Goal: Book appointment/travel/reservation

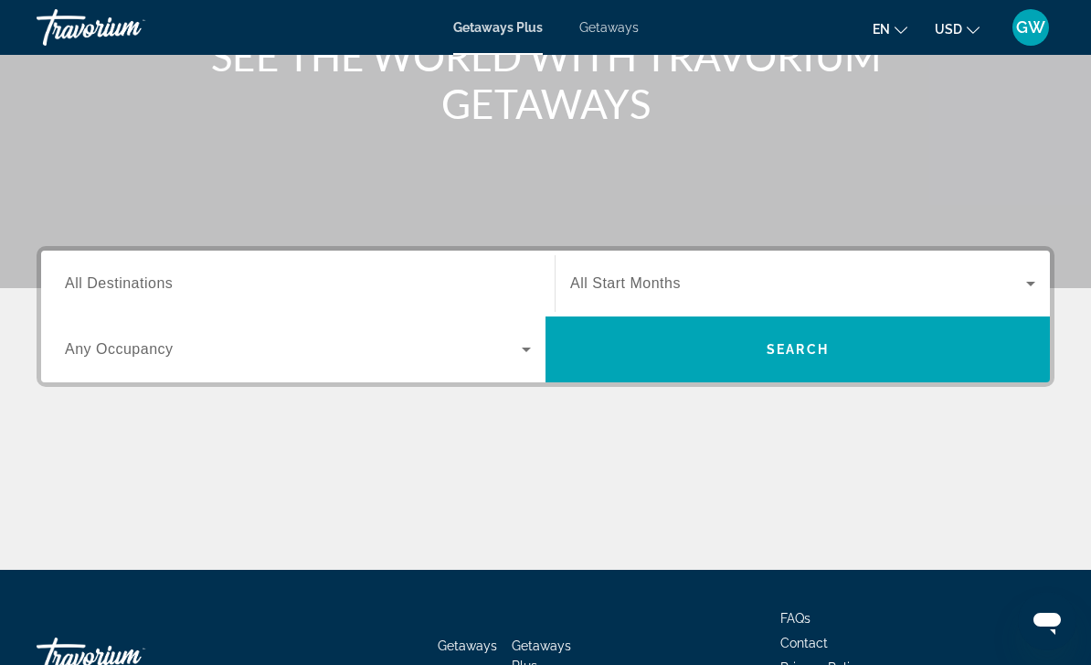
scroll to position [260, 0]
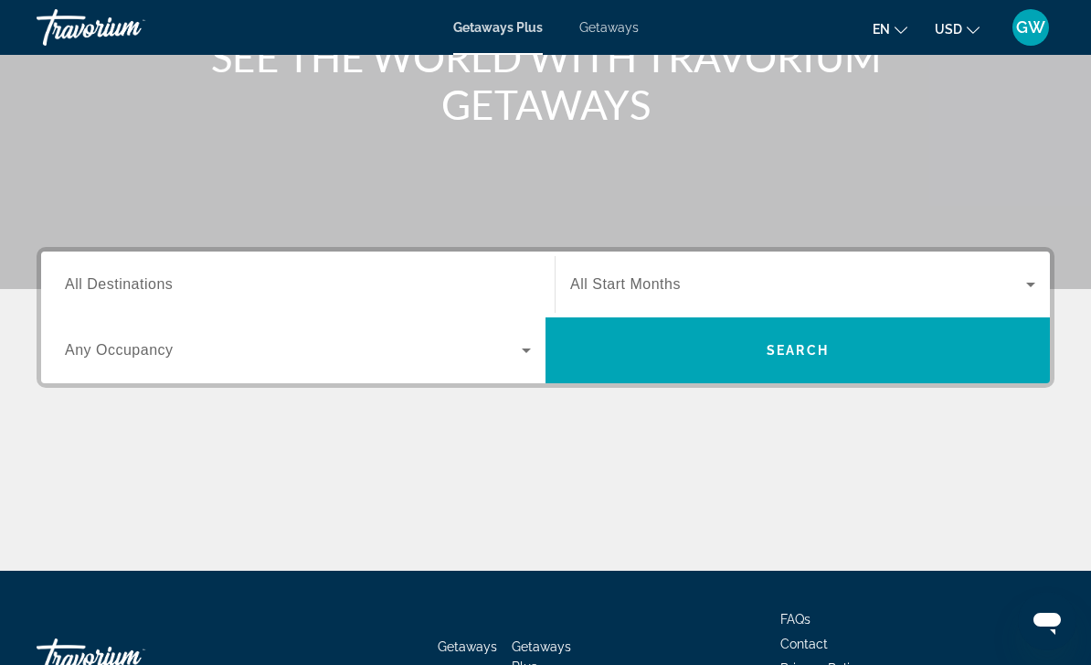
click at [112, 291] on span "All Destinations" at bounding box center [119, 284] width 108 height 16
click at [112, 291] on input "Destination All Destinations" at bounding box center [298, 285] width 466 height 22
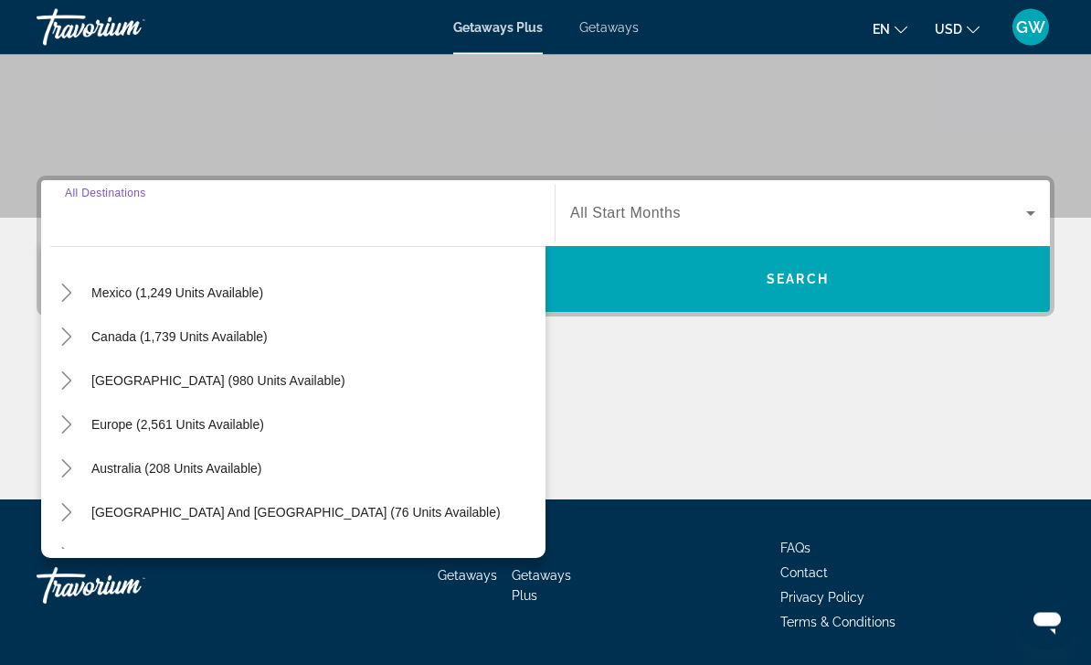
scroll to position [331, 0]
click at [135, 381] on span "[GEOGRAPHIC_DATA] (980 units available)" at bounding box center [218, 380] width 254 height 15
type input "**********"
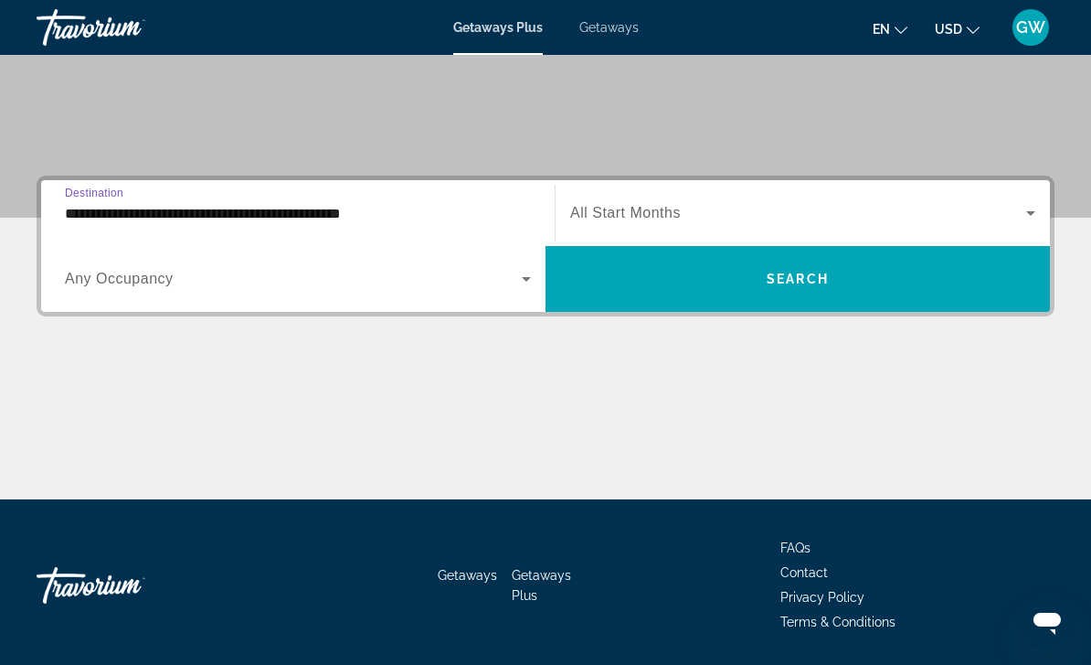
click at [961, 218] on span "Search widget" at bounding box center [798, 213] width 456 height 22
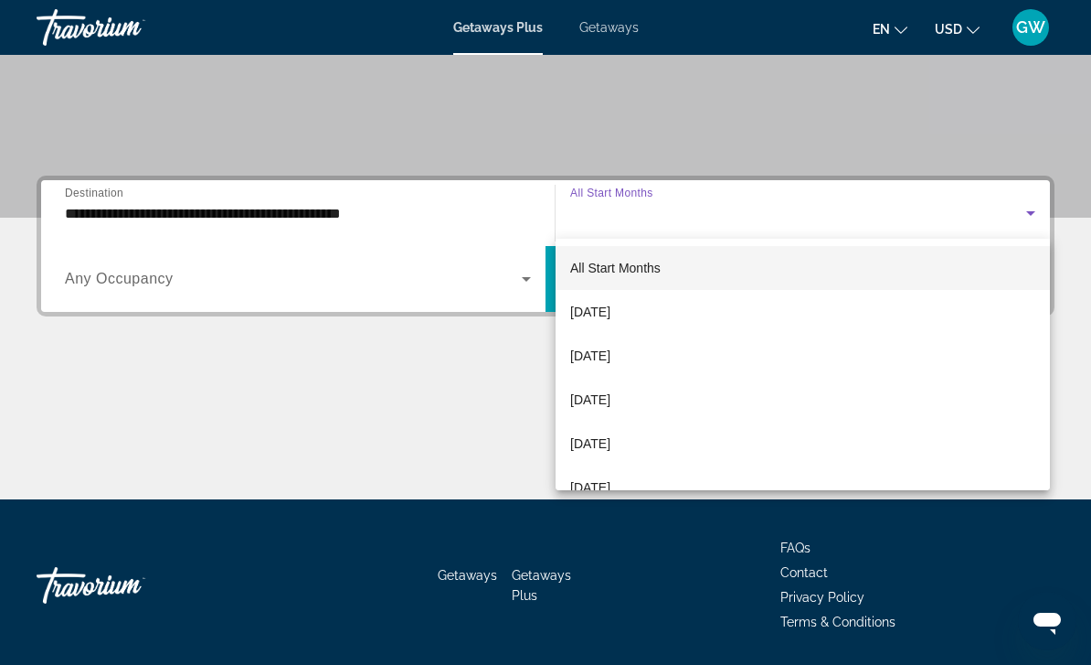
click at [611, 305] on span "[DATE]" at bounding box center [590, 312] width 40 height 22
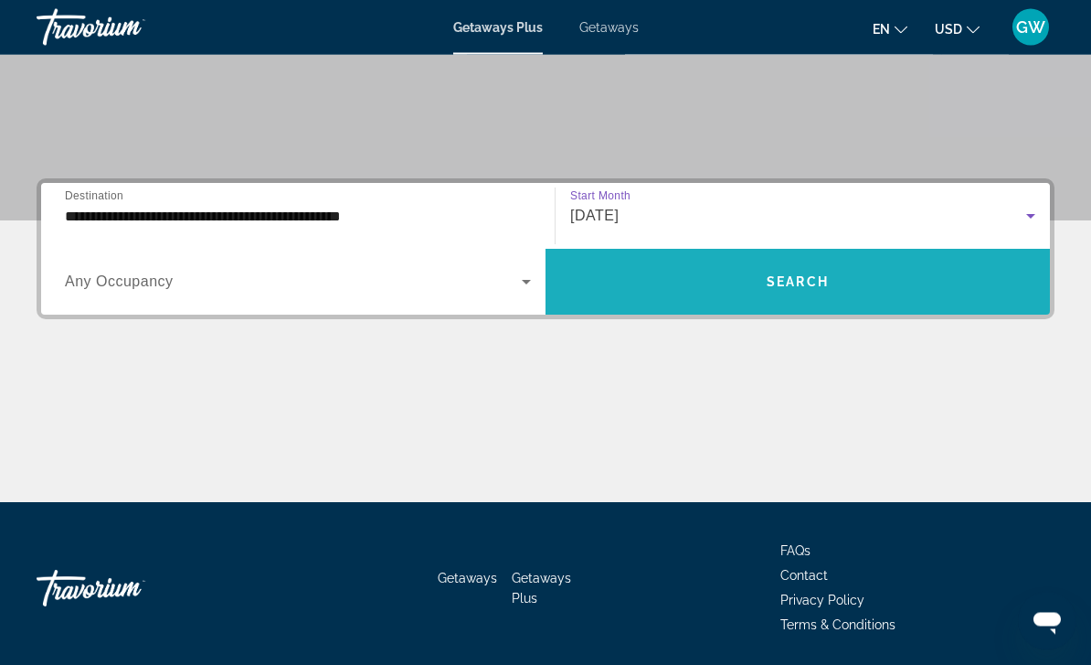
scroll to position [328, 0]
click at [764, 297] on span "Search widget" at bounding box center [798, 282] width 505 height 44
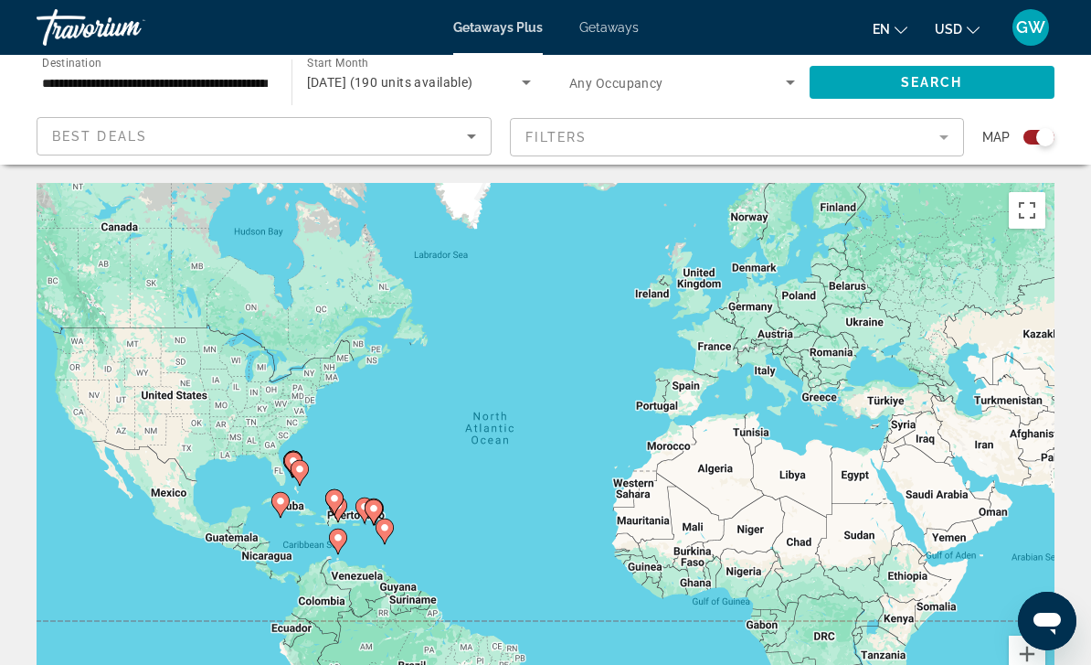
click at [1024, 34] on span "GW" at bounding box center [1031, 27] width 29 height 18
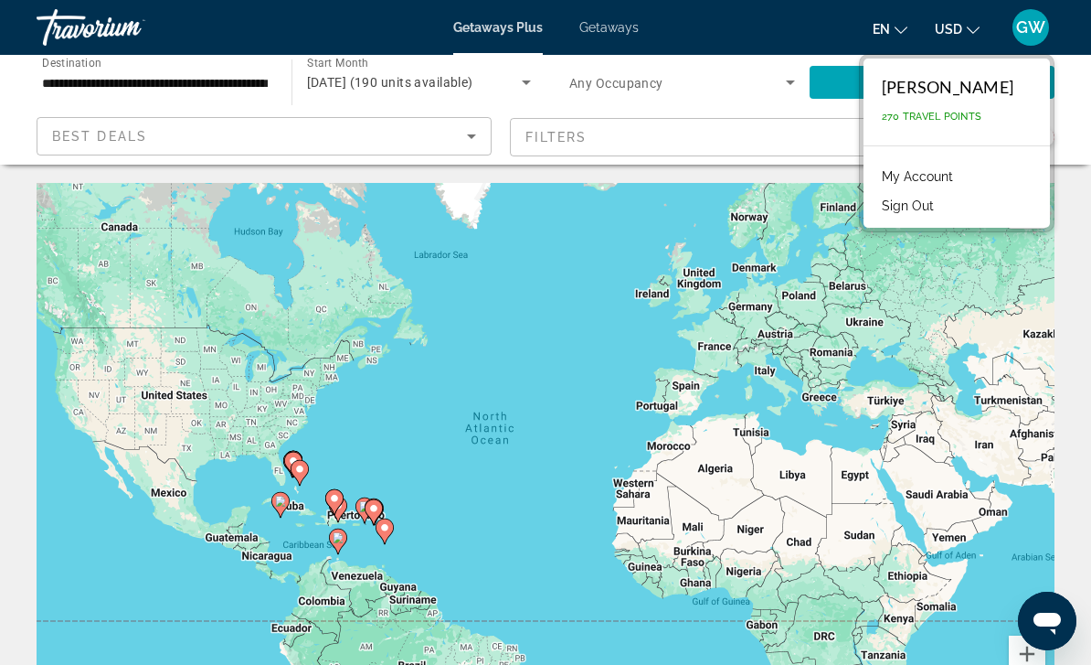
click at [921, 173] on link "My Account" at bounding box center [918, 177] width 90 height 24
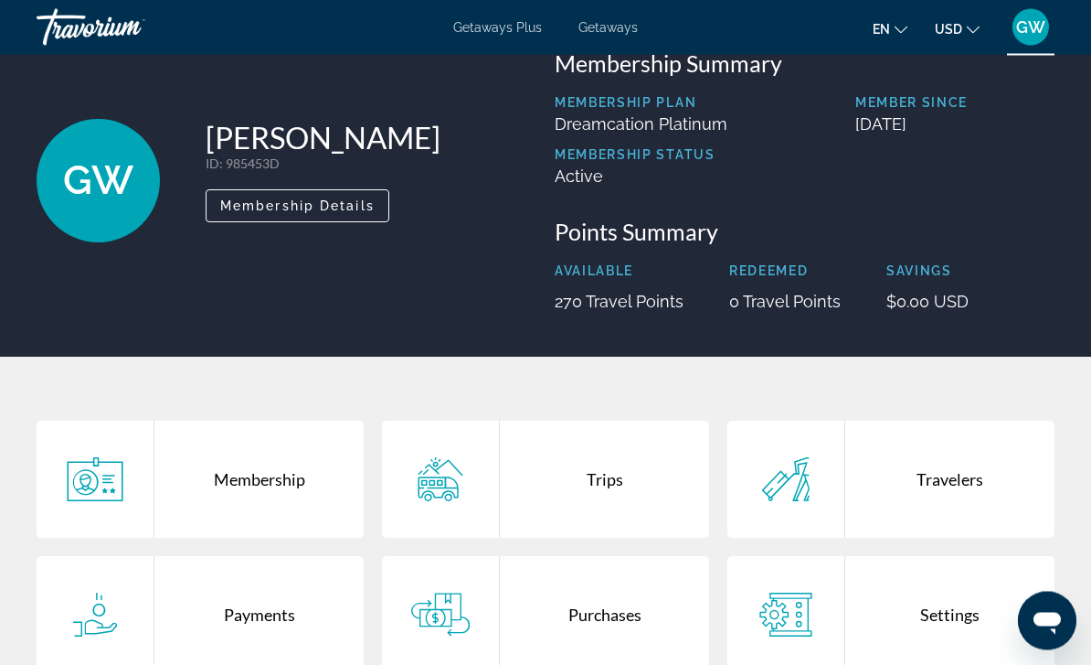
scroll to position [51, 0]
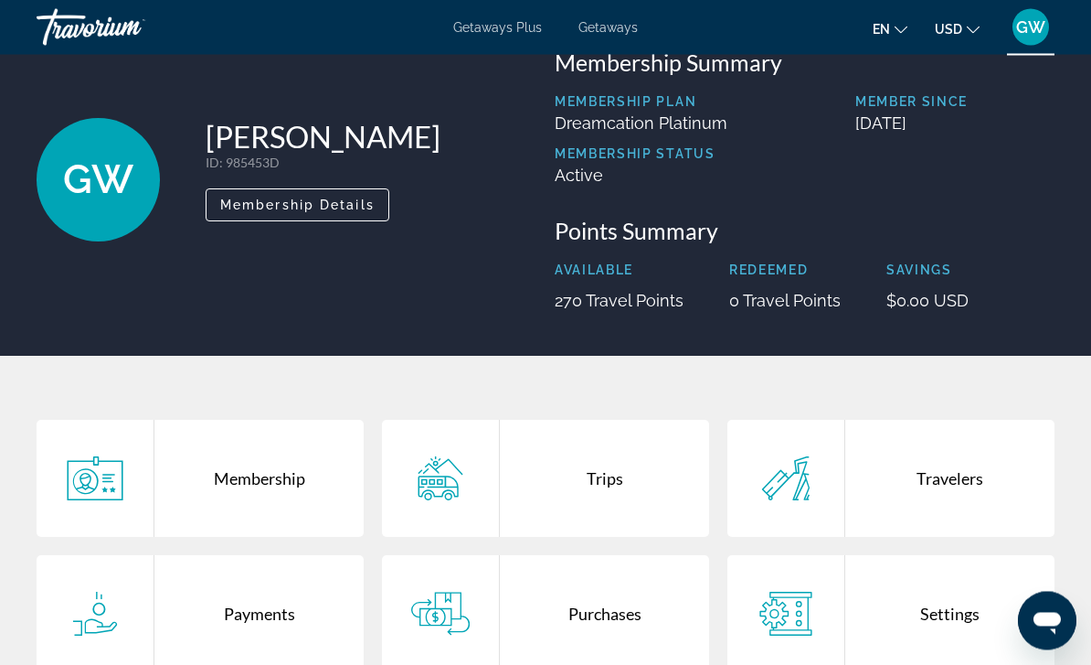
click at [589, 486] on div "Trips" at bounding box center [604, 479] width 209 height 117
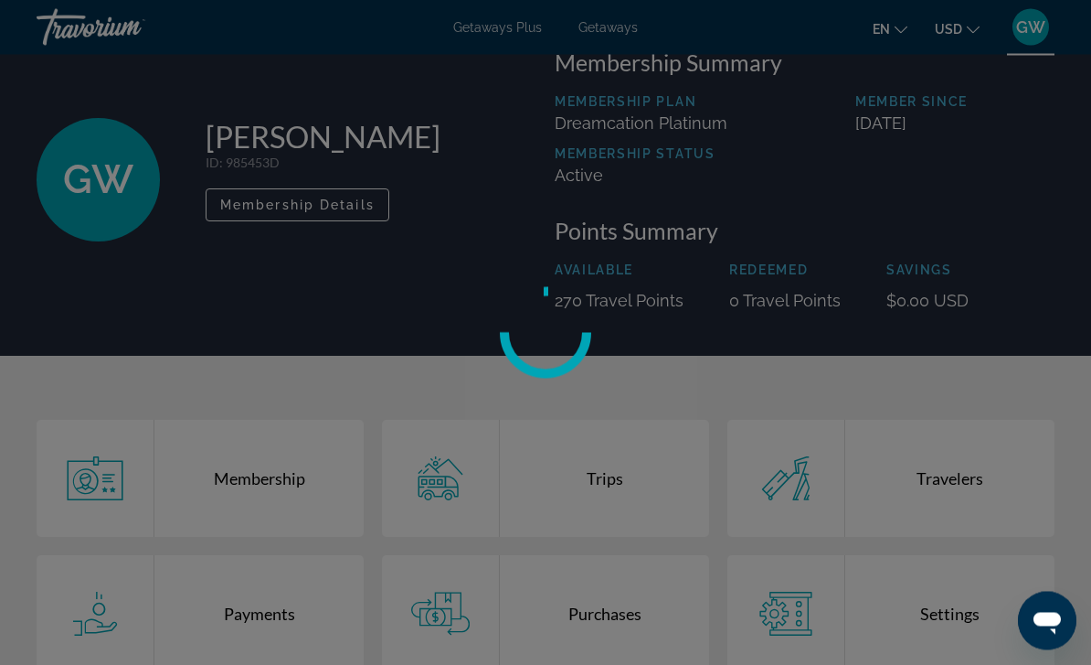
scroll to position [52, 0]
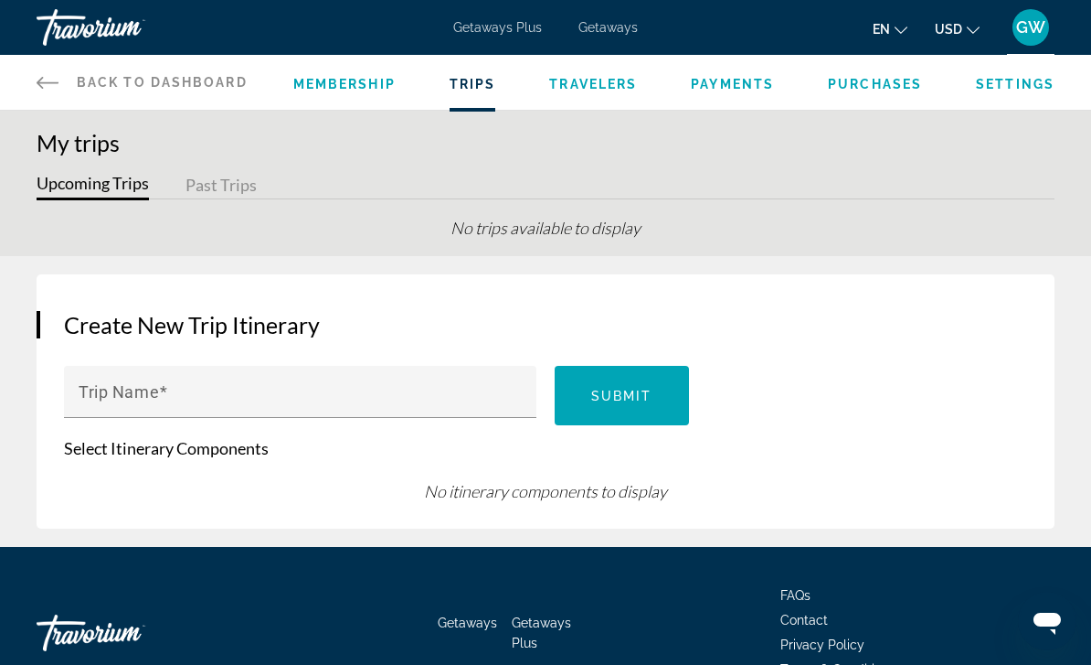
click at [63, 81] on link "Back to Dashboard Dashboard" at bounding box center [142, 82] width 211 height 55
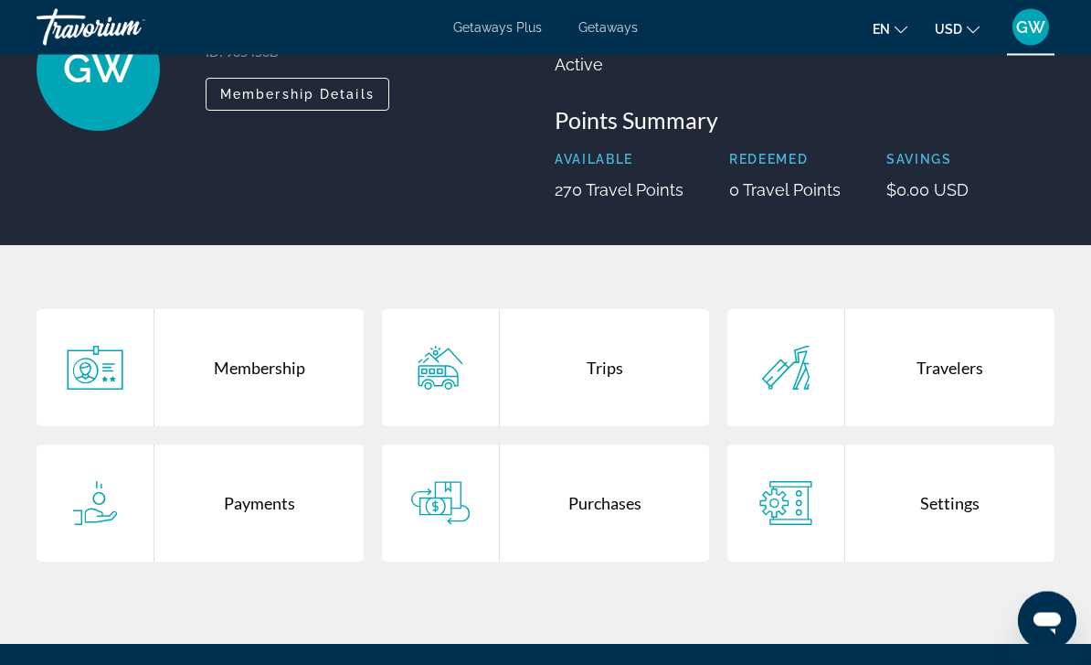
scroll to position [165, 0]
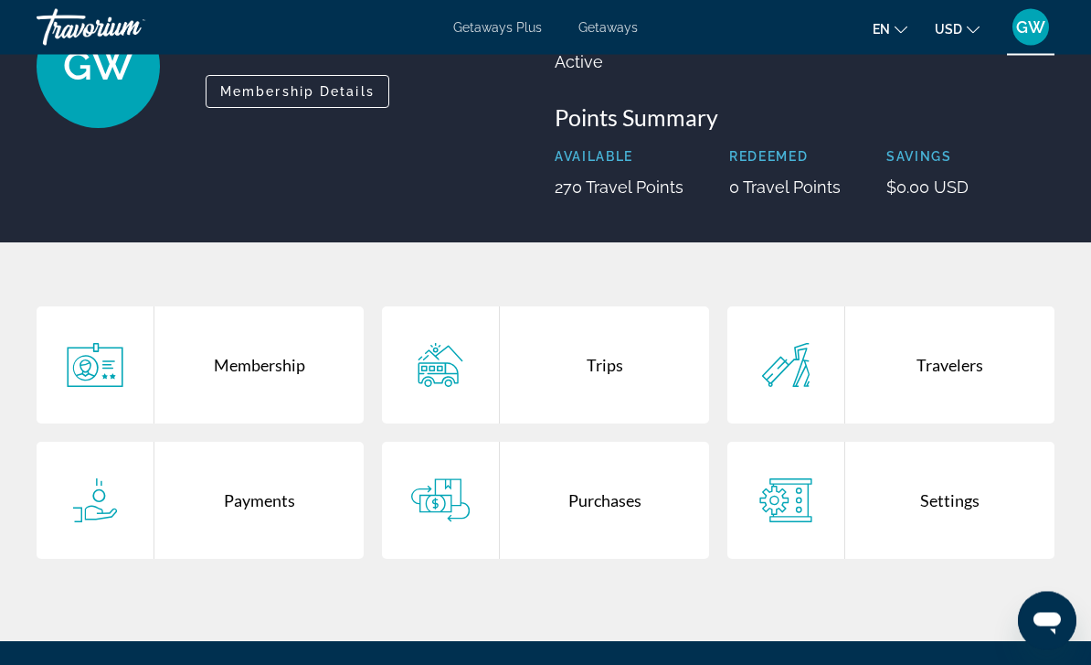
click at [565, 397] on div "Trips" at bounding box center [604, 365] width 209 height 117
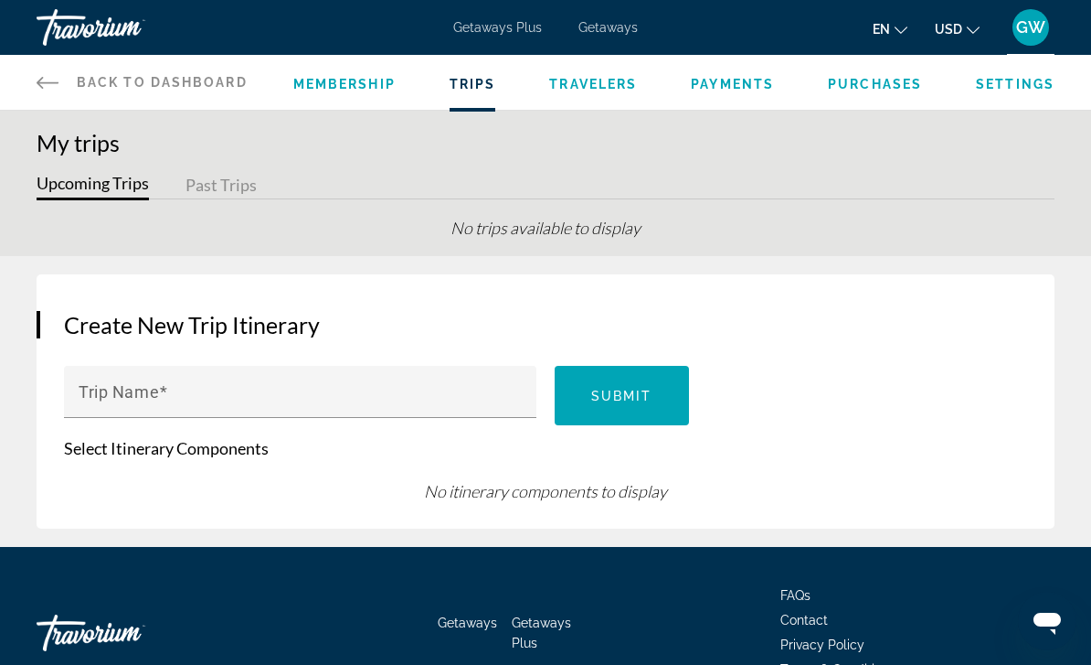
click at [56, 84] on icon "Main content" at bounding box center [48, 82] width 22 height 22
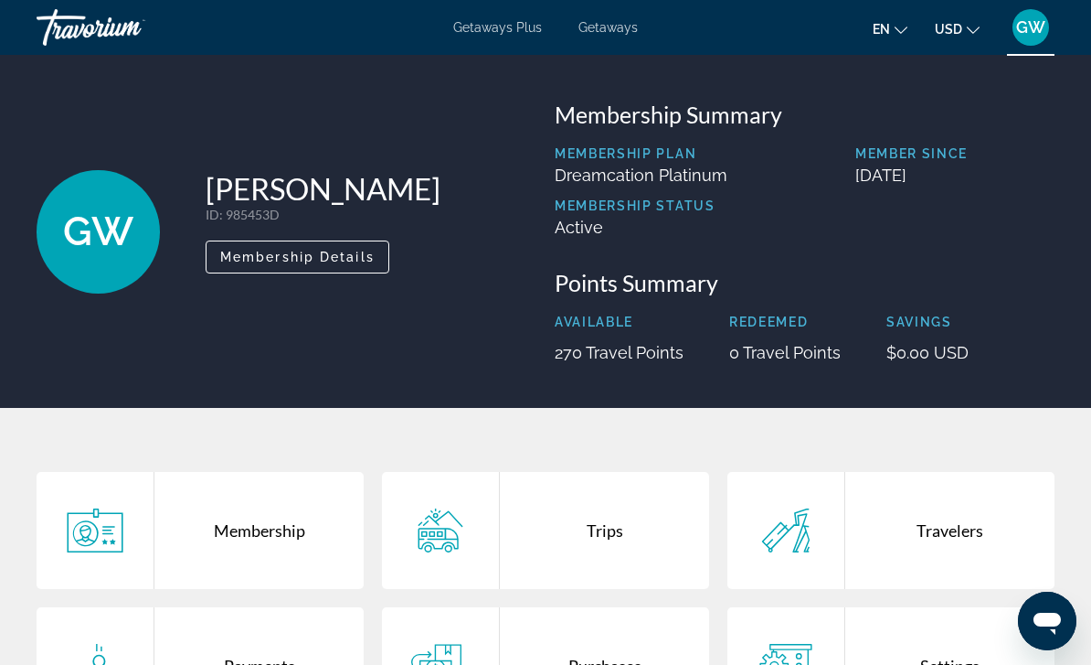
click at [480, 35] on span "Getaways Plus" at bounding box center [497, 27] width 89 height 15
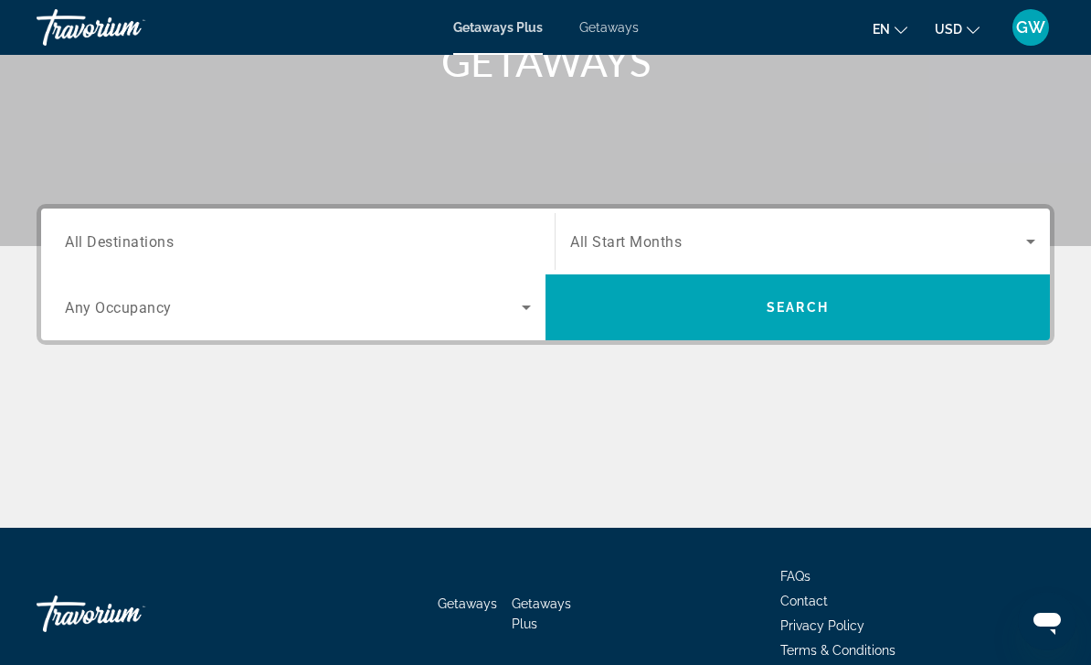
click at [1027, 220] on div "Search widget" at bounding box center [802, 241] width 465 height 51
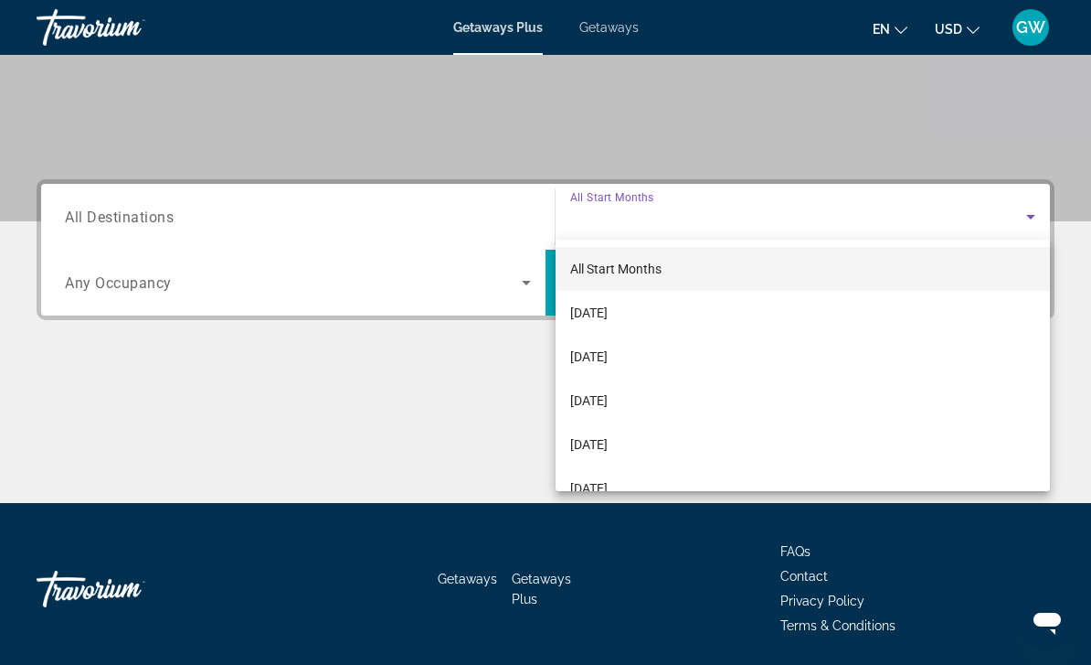
scroll to position [331, 0]
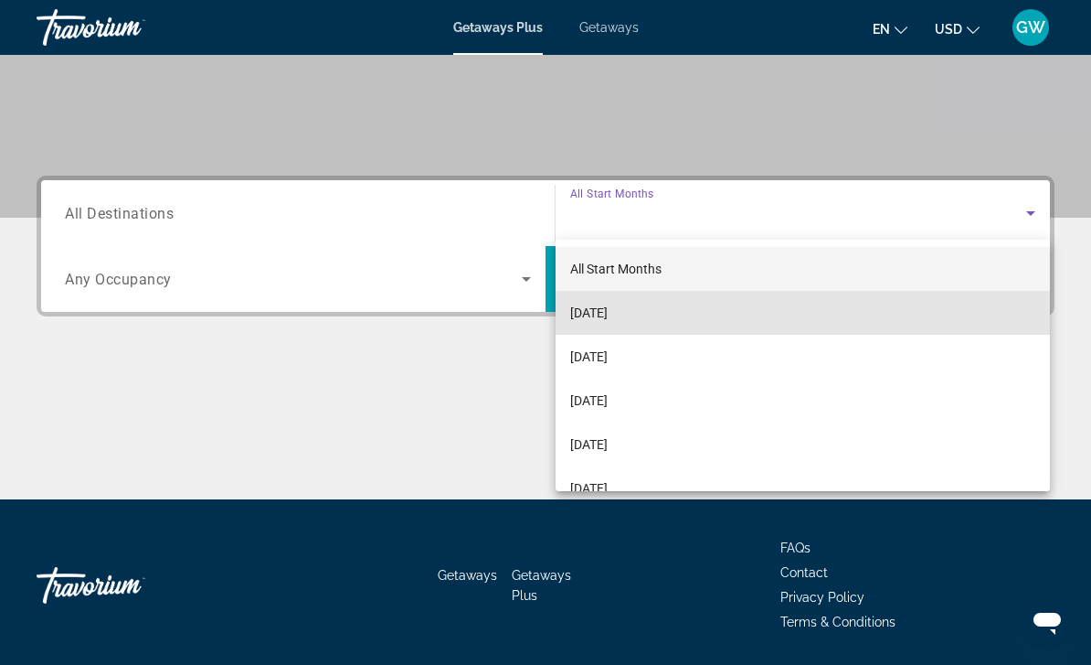
click at [580, 315] on span "[DATE]" at bounding box center [588, 313] width 37 height 22
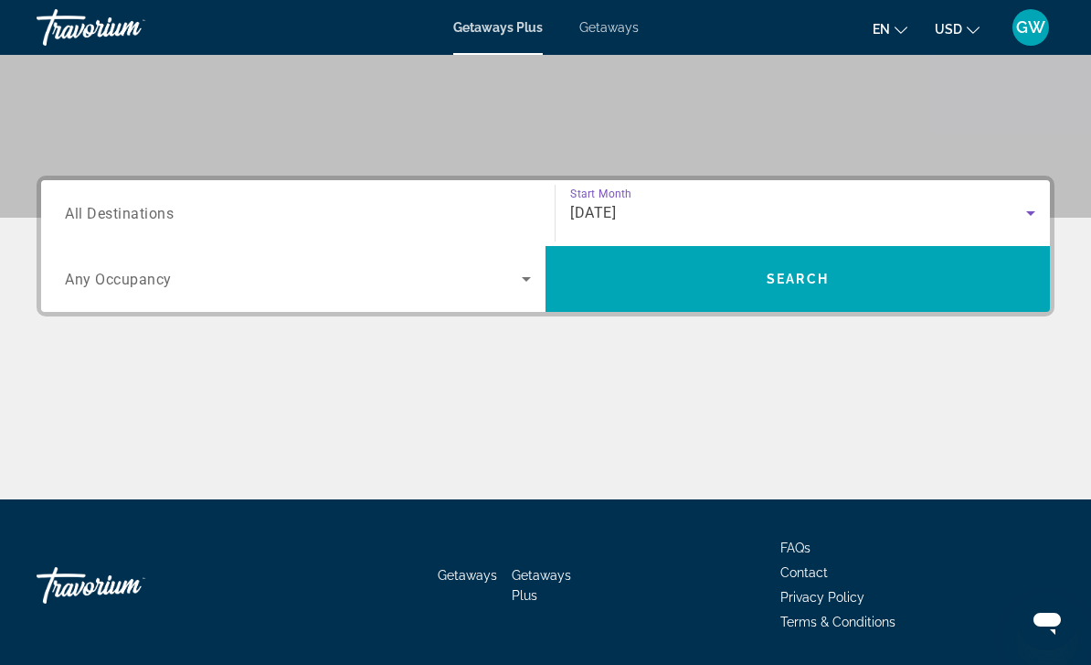
click at [958, 270] on span "Search widget" at bounding box center [798, 279] width 505 height 44
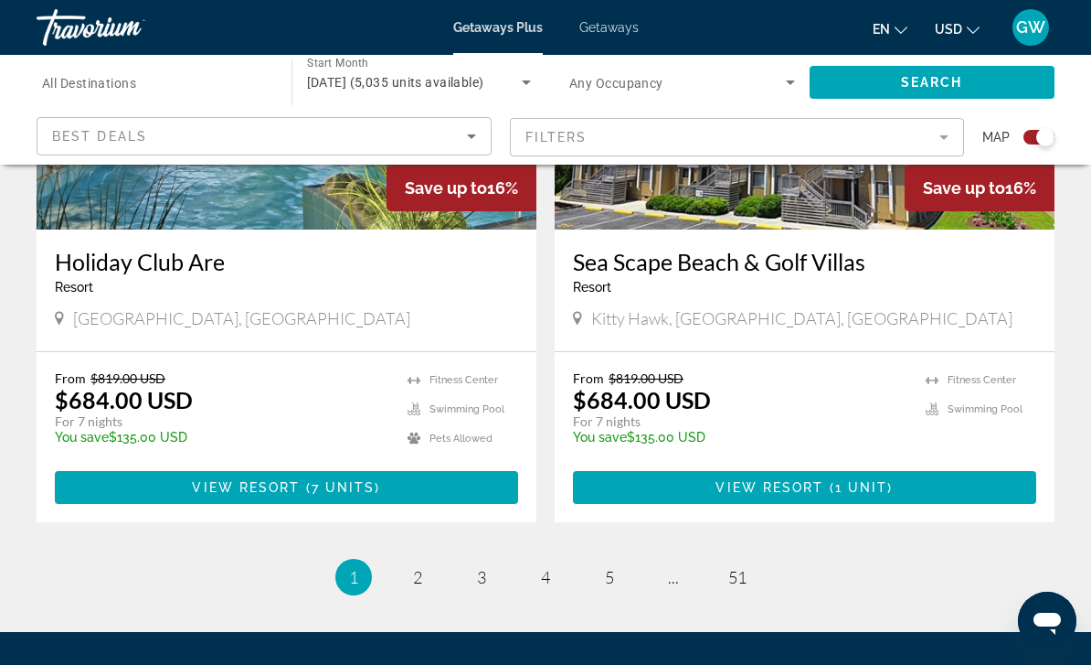
scroll to position [4071, 0]
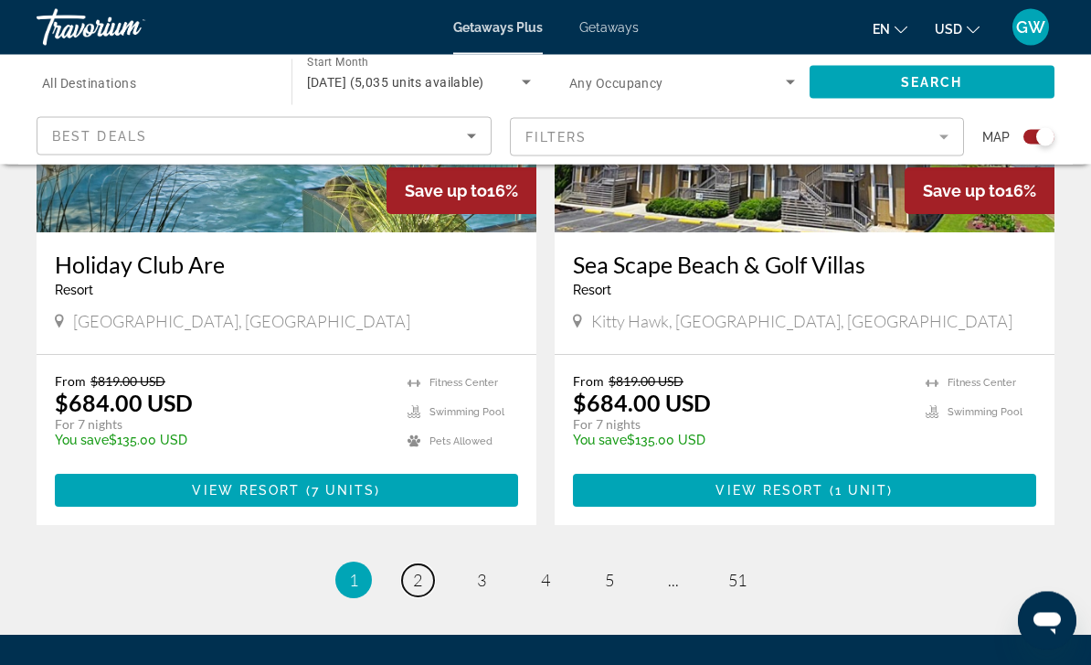
click at [419, 565] on link "page 2" at bounding box center [418, 581] width 32 height 32
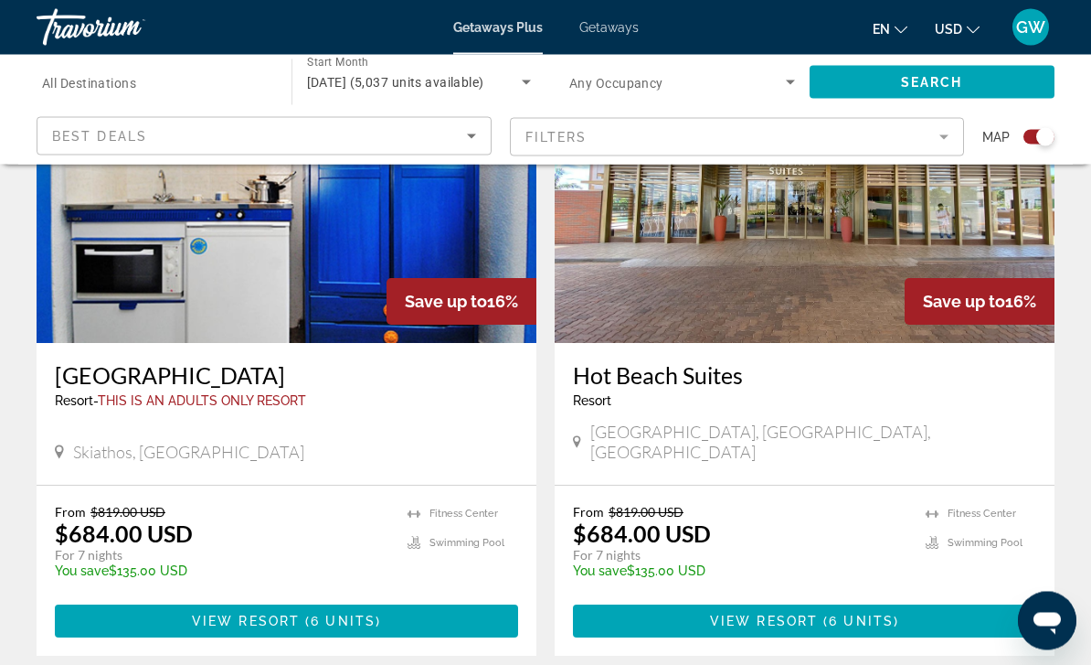
scroll to position [3969, 0]
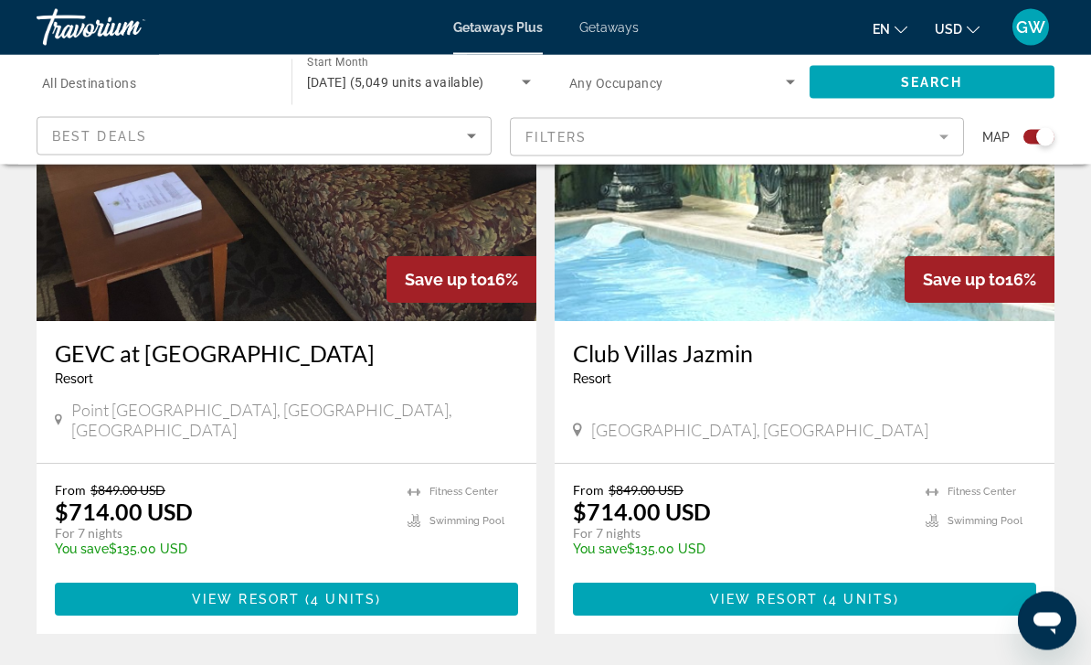
scroll to position [3987, 0]
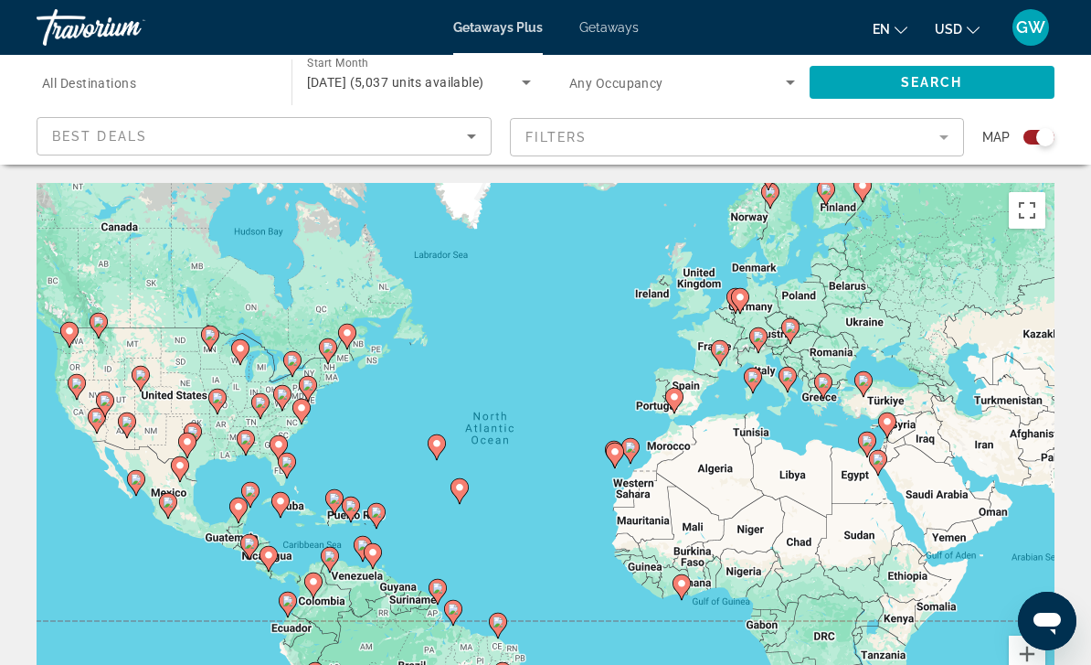
click at [601, 30] on span "Getaways" at bounding box center [609, 27] width 59 height 15
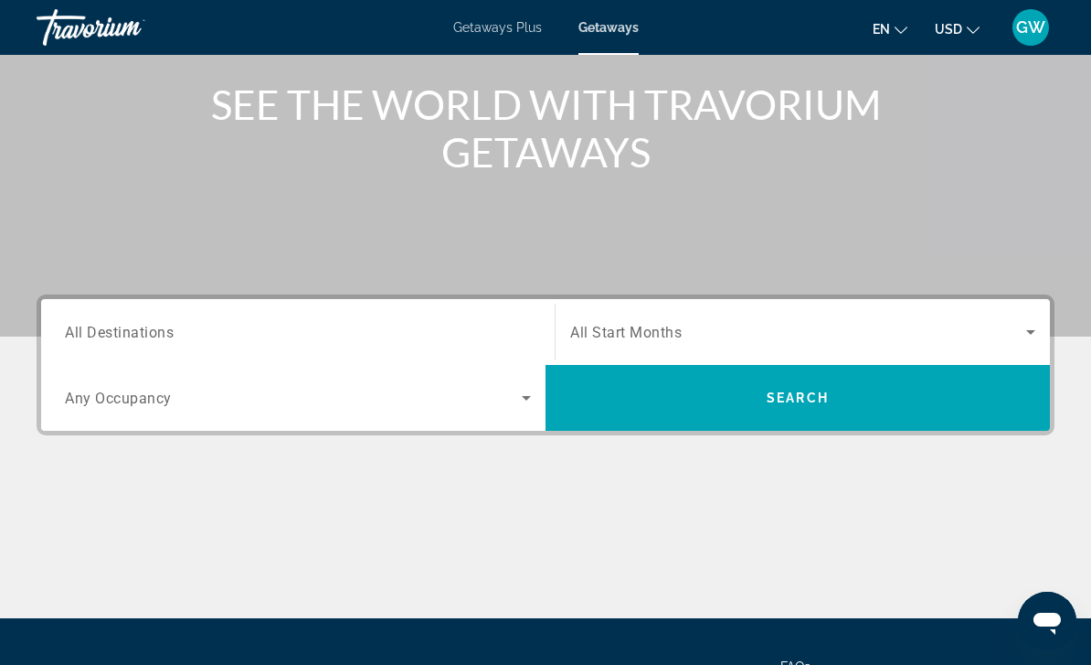
scroll to position [208, 0]
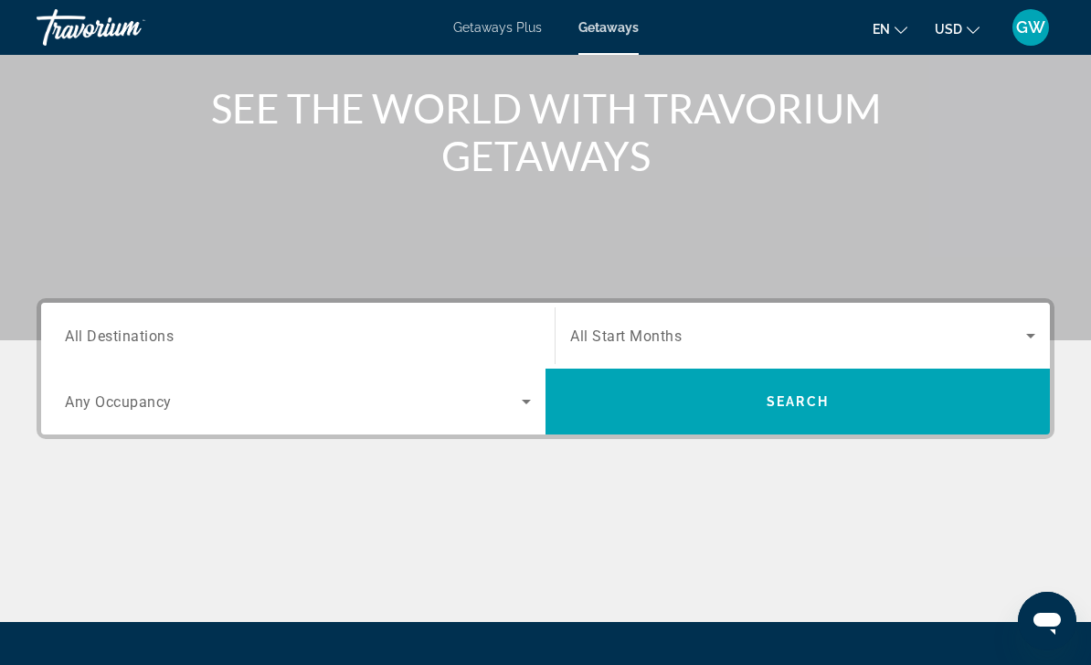
click at [120, 339] on span "All Destinations" at bounding box center [119, 334] width 109 height 17
click at [120, 339] on input "Destination All Destinations" at bounding box center [298, 336] width 466 height 22
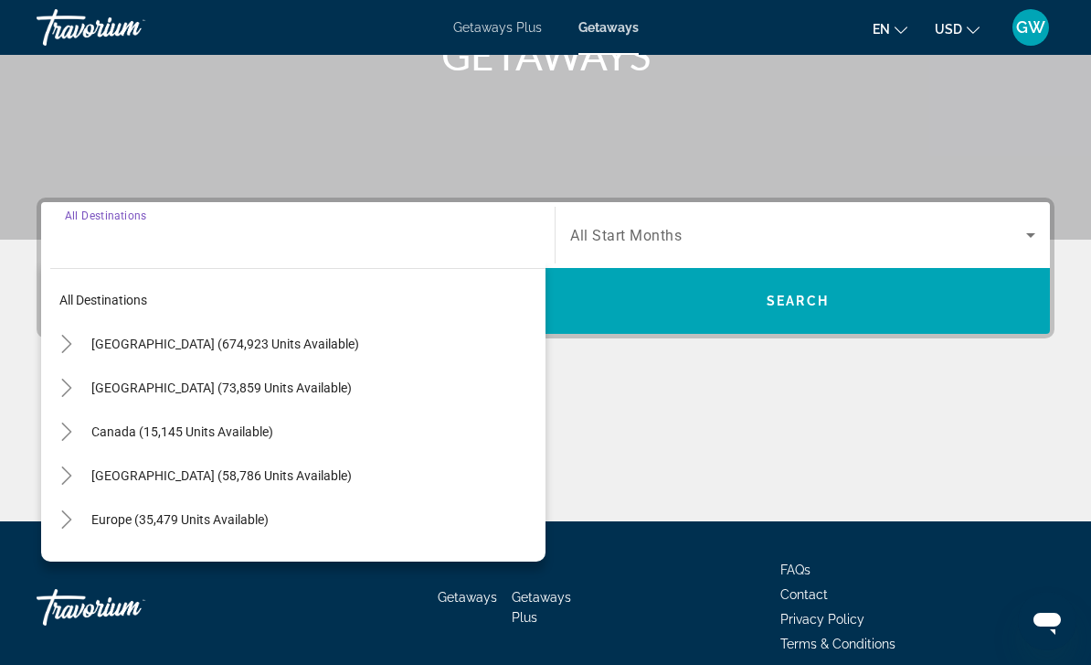
scroll to position [331, 0]
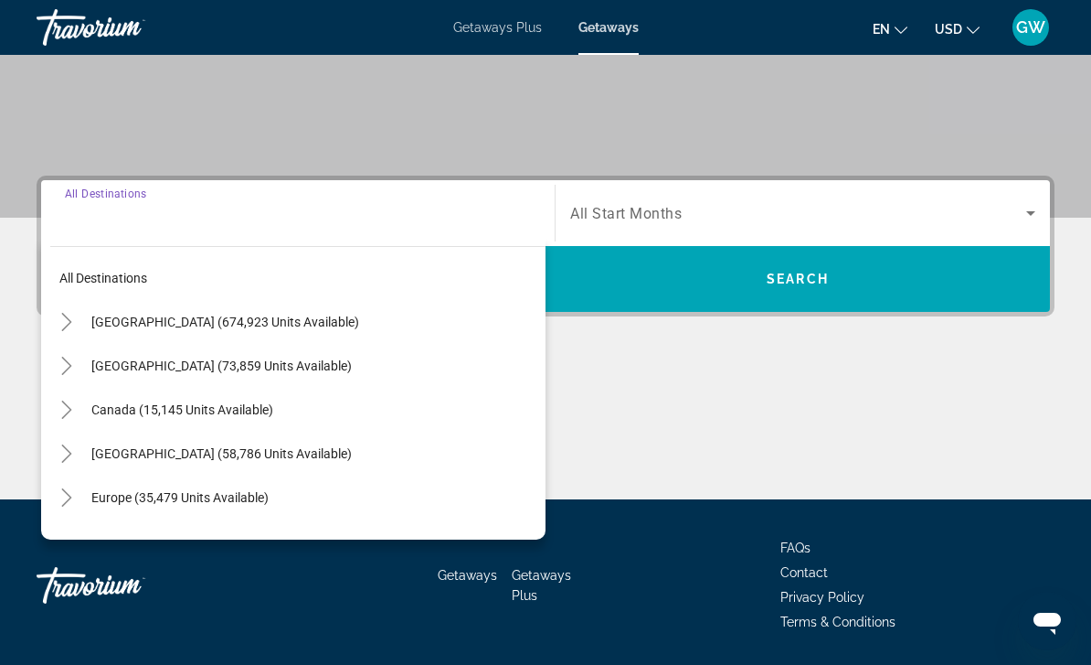
click at [217, 456] on span "[GEOGRAPHIC_DATA] (58,786 units available)" at bounding box center [221, 453] width 261 height 15
type input "**********"
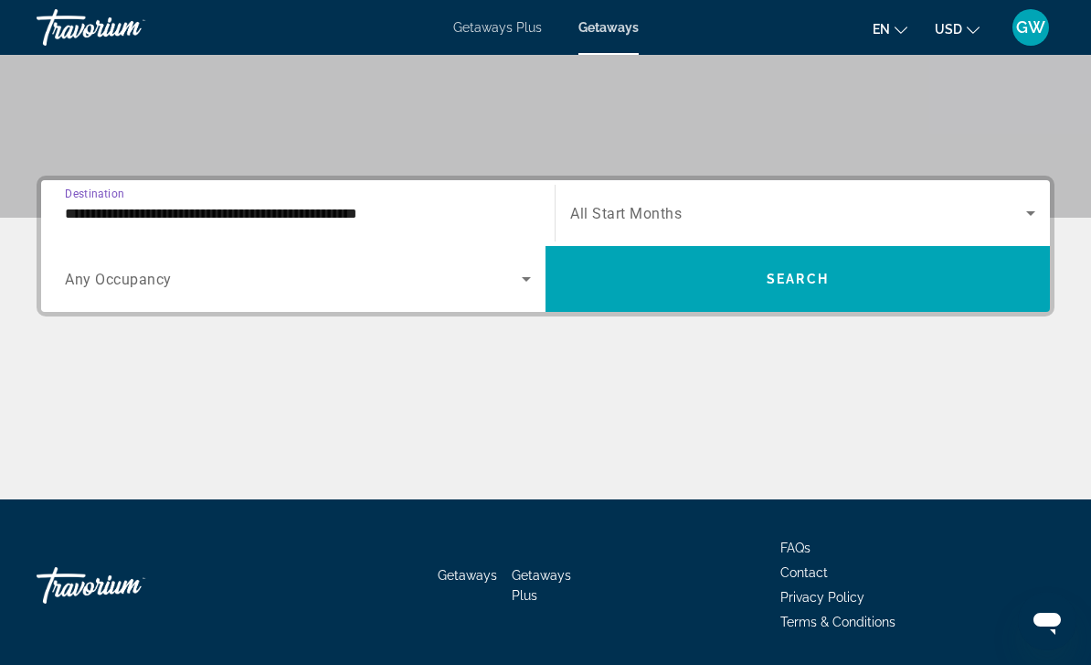
click at [520, 286] on icon "Search widget" at bounding box center [527, 279] width 22 height 22
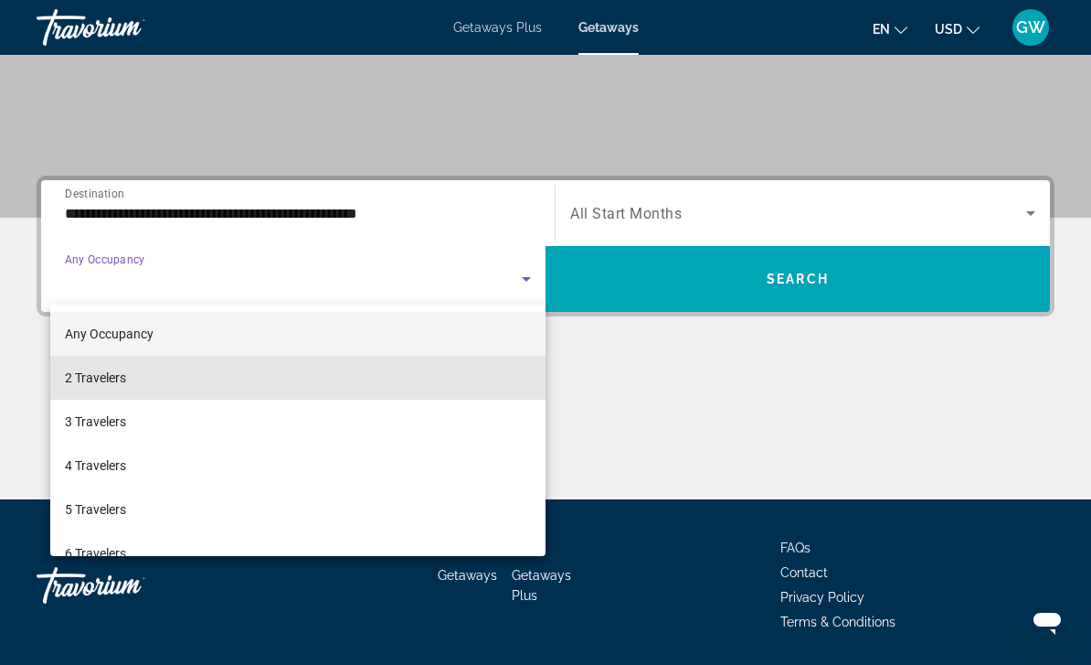
click at [99, 379] on span "2 Travelers" at bounding box center [95, 378] width 61 height 22
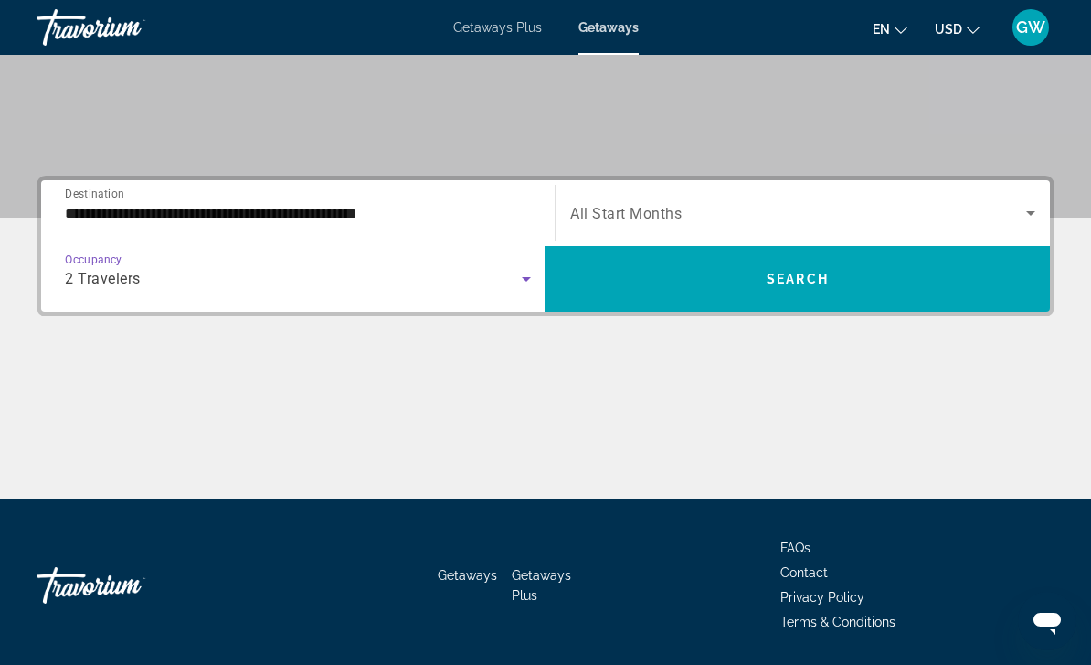
click at [648, 282] on span "Search widget" at bounding box center [798, 279] width 505 height 44
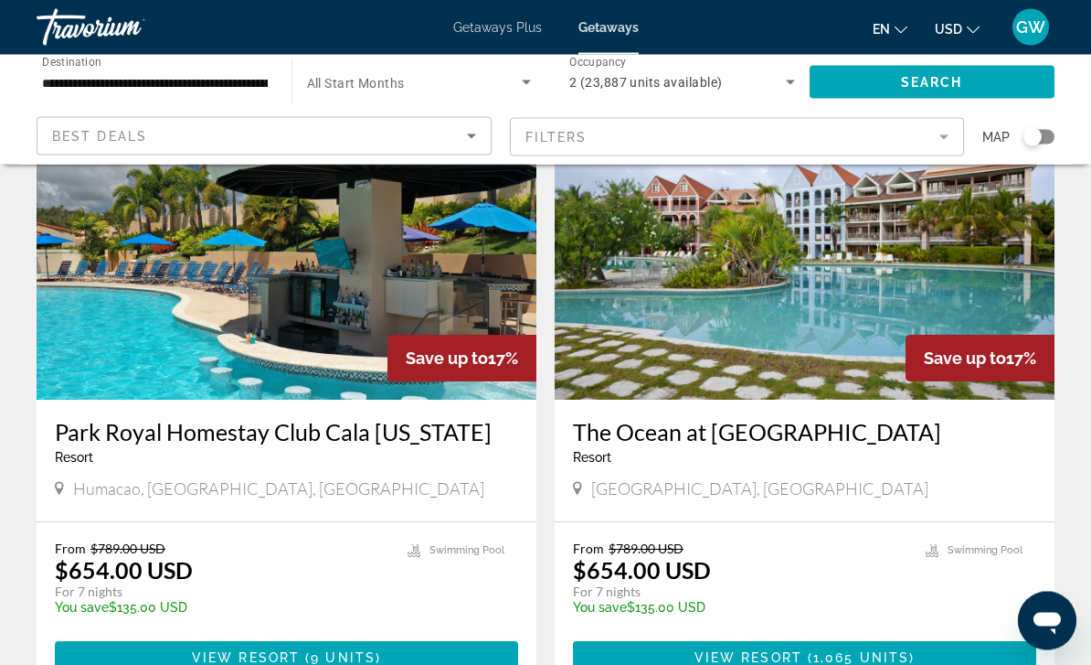
scroll to position [3292, 0]
